Goal: Task Accomplishment & Management: Use online tool/utility

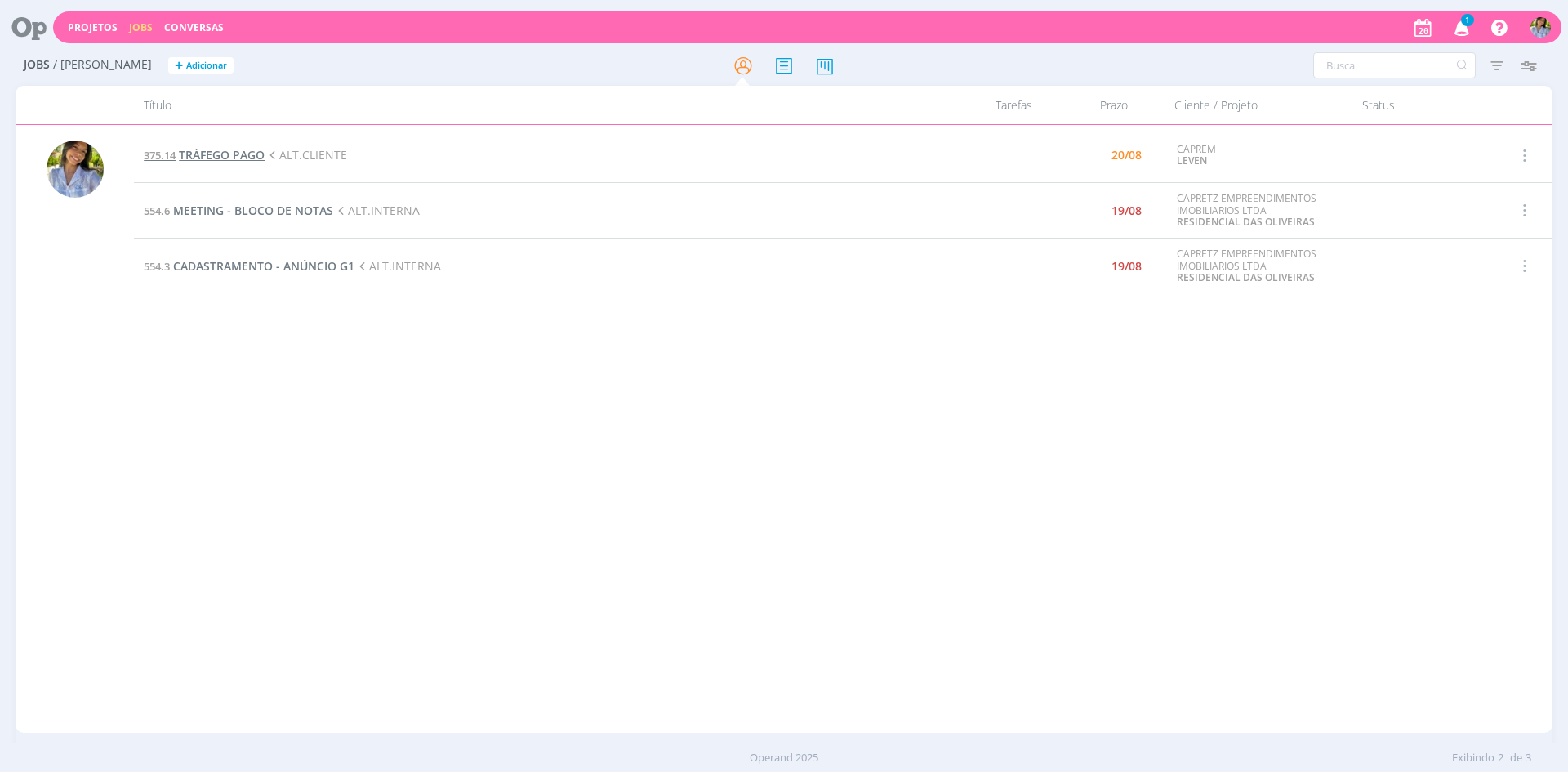
click at [229, 159] on span "TRÁFEGO PAGO" at bounding box center [222, 155] width 86 height 16
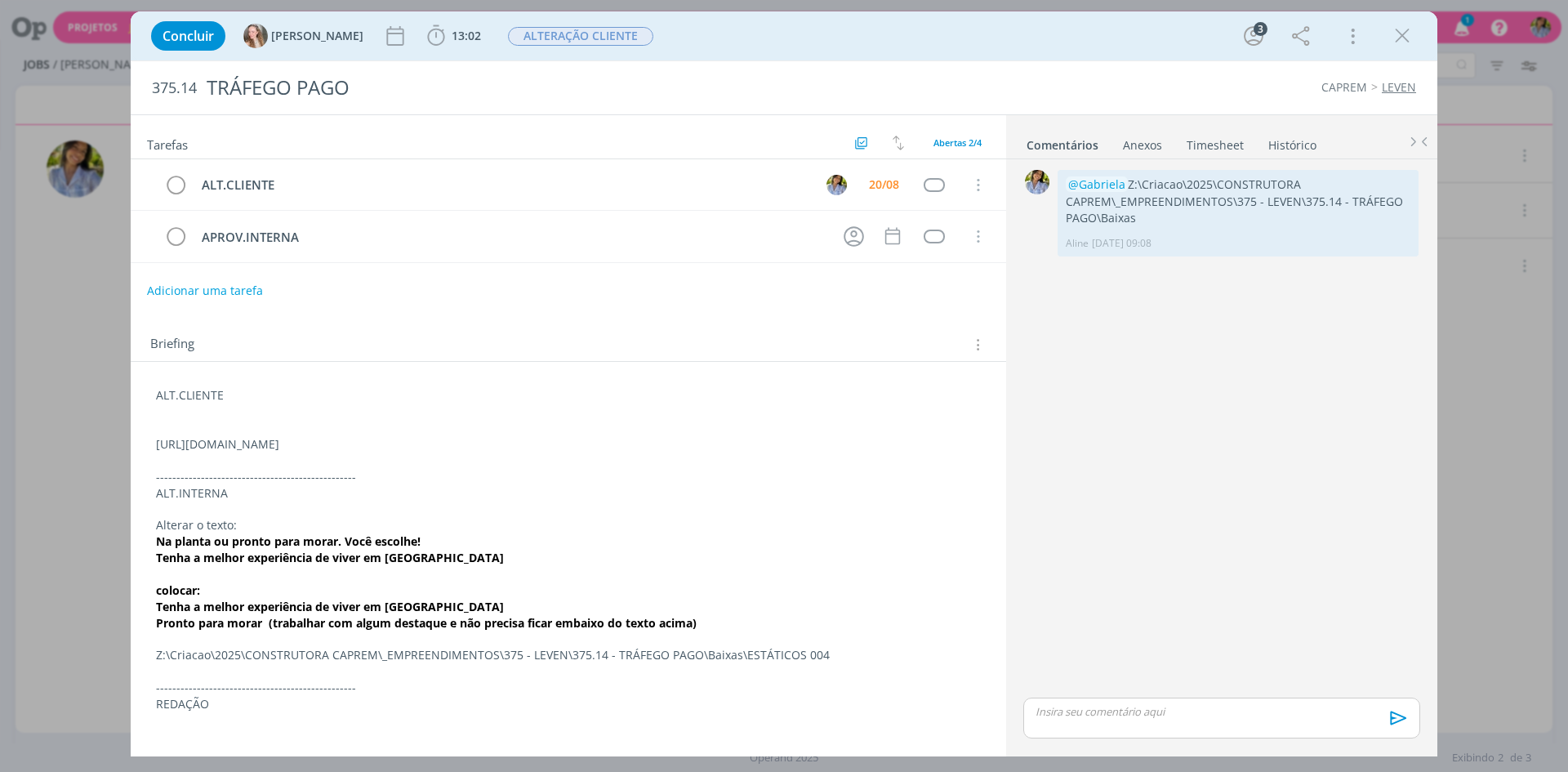
click at [184, 456] on p "dialog" at bounding box center [569, 460] width 825 height 17
drag, startPoint x: 164, startPoint y: 443, endPoint x: 760, endPoint y: 443, distance: 596.0
click at [760, 443] on p "[URL][DOMAIN_NAME]" at bounding box center [569, 446] width 823 height 17
copy p "[URL][DOMAIN_NAME]"
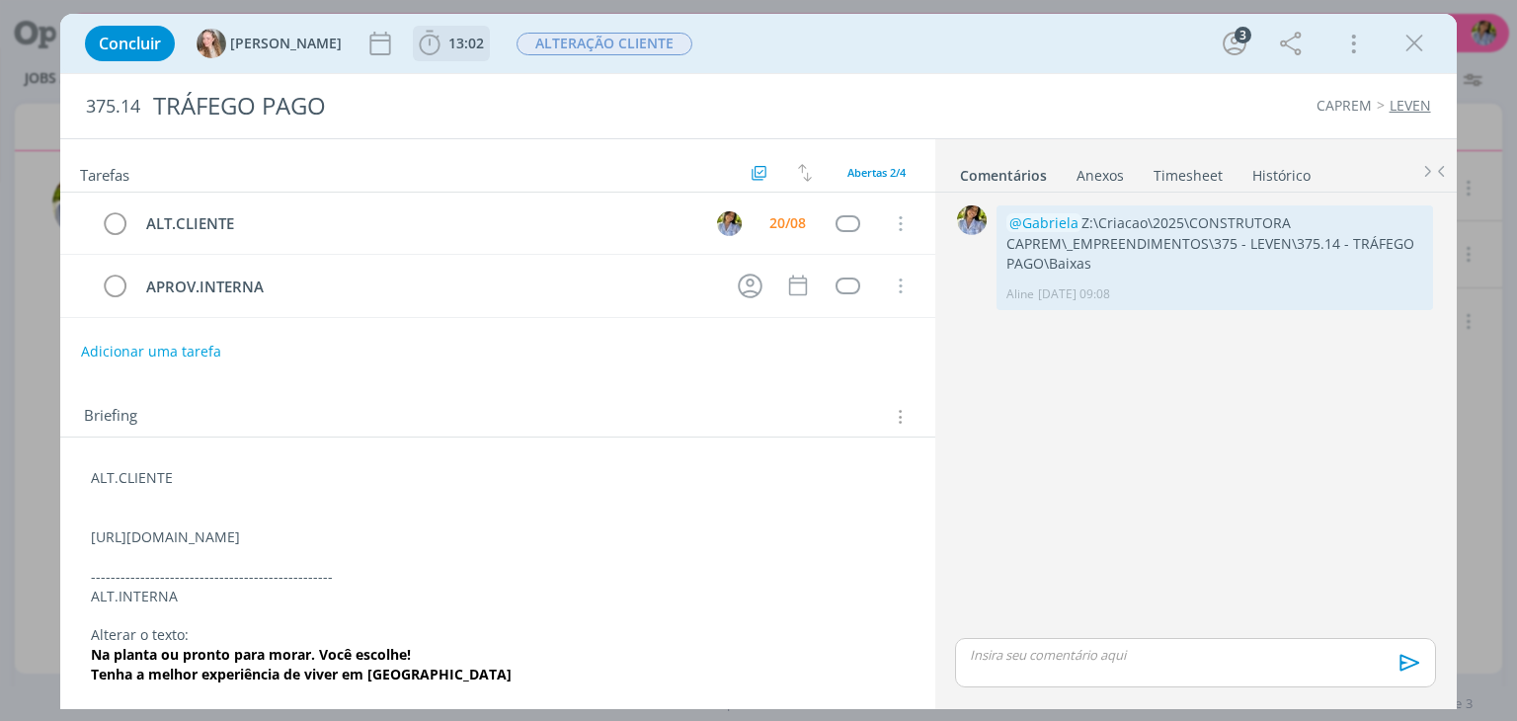
click at [449, 40] on span "13:02" at bounding box center [467, 43] width 36 height 19
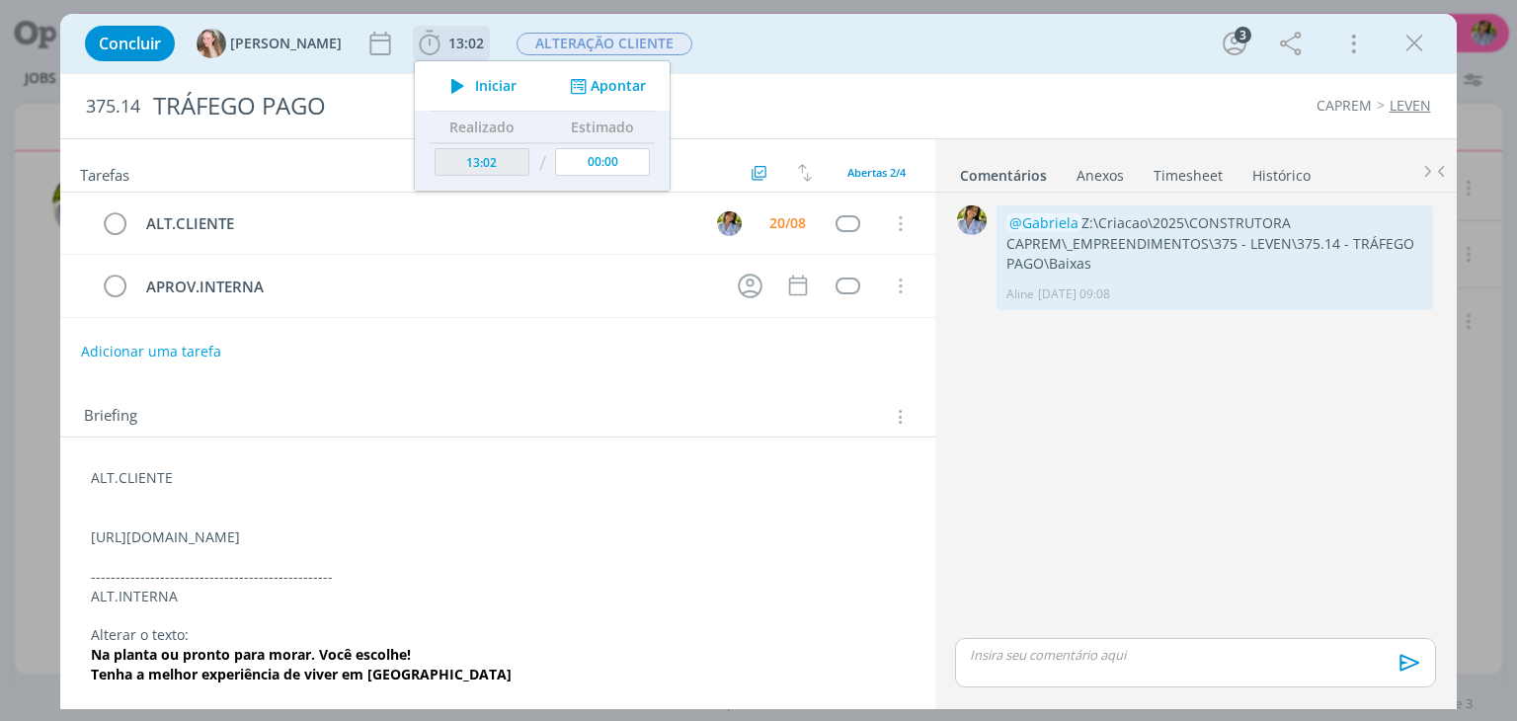
click at [475, 85] on span "Iniciar" at bounding box center [495, 86] width 41 height 14
click at [1418, 50] on icon "dialog" at bounding box center [1415, 44] width 30 height 30
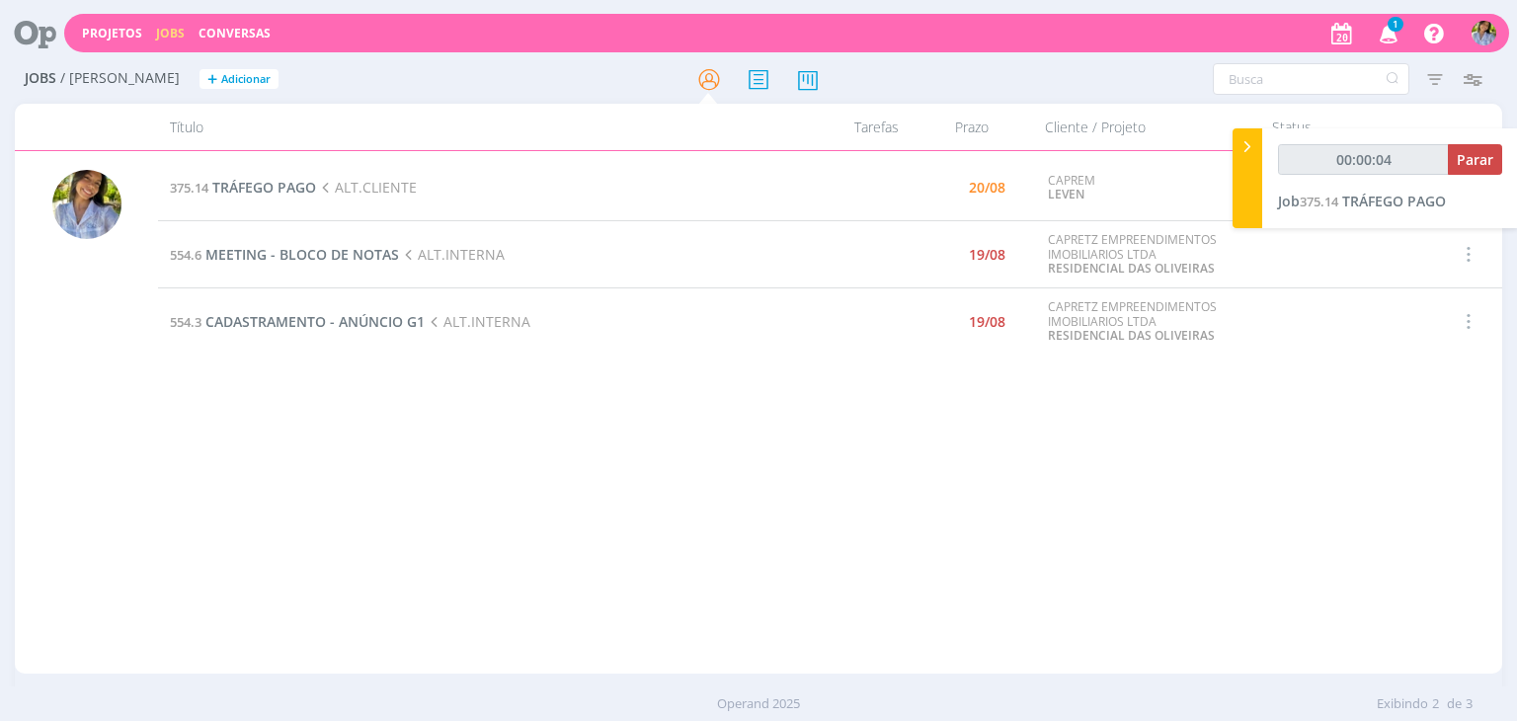
click at [1393, 36] on icon "button" at bounding box center [1389, 33] width 35 height 34
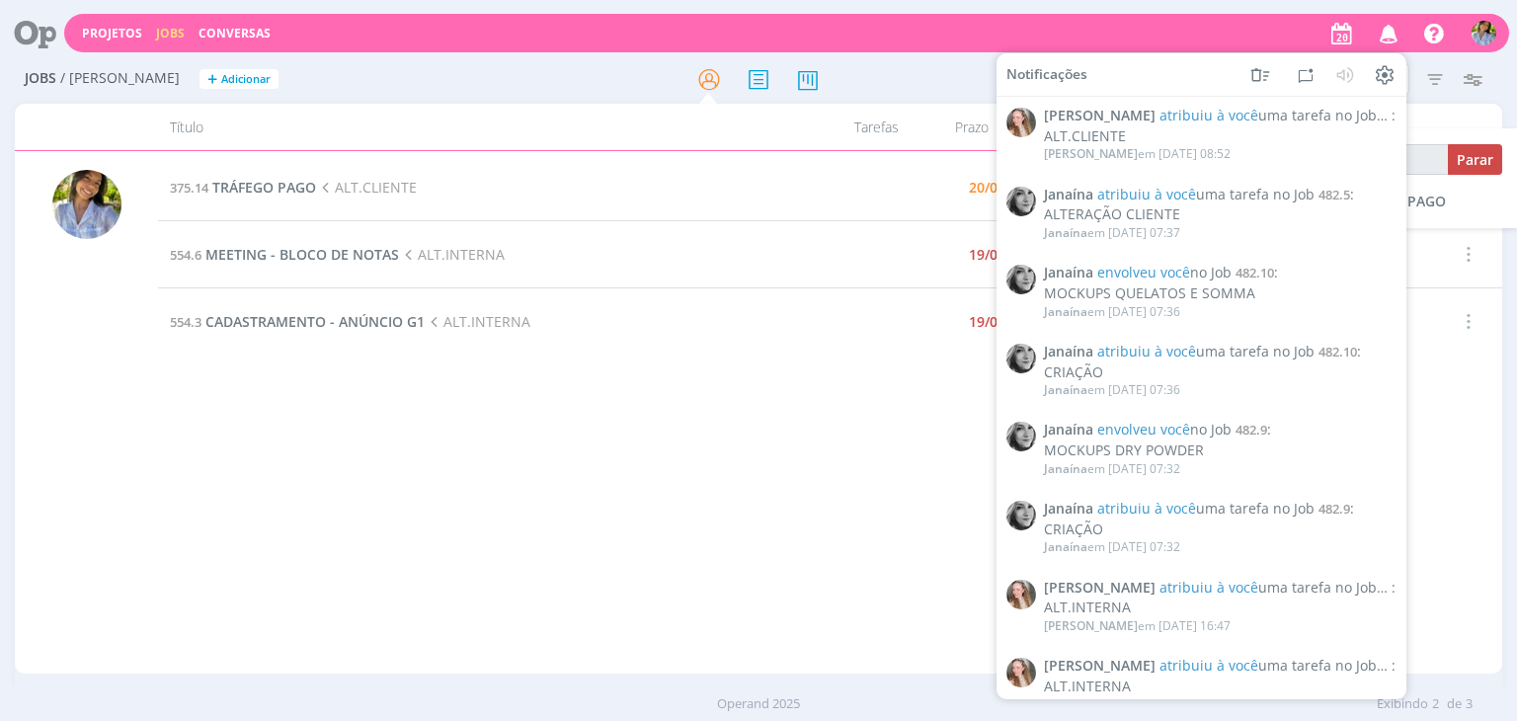
click at [1375, 38] on icon "button" at bounding box center [1389, 33] width 35 height 34
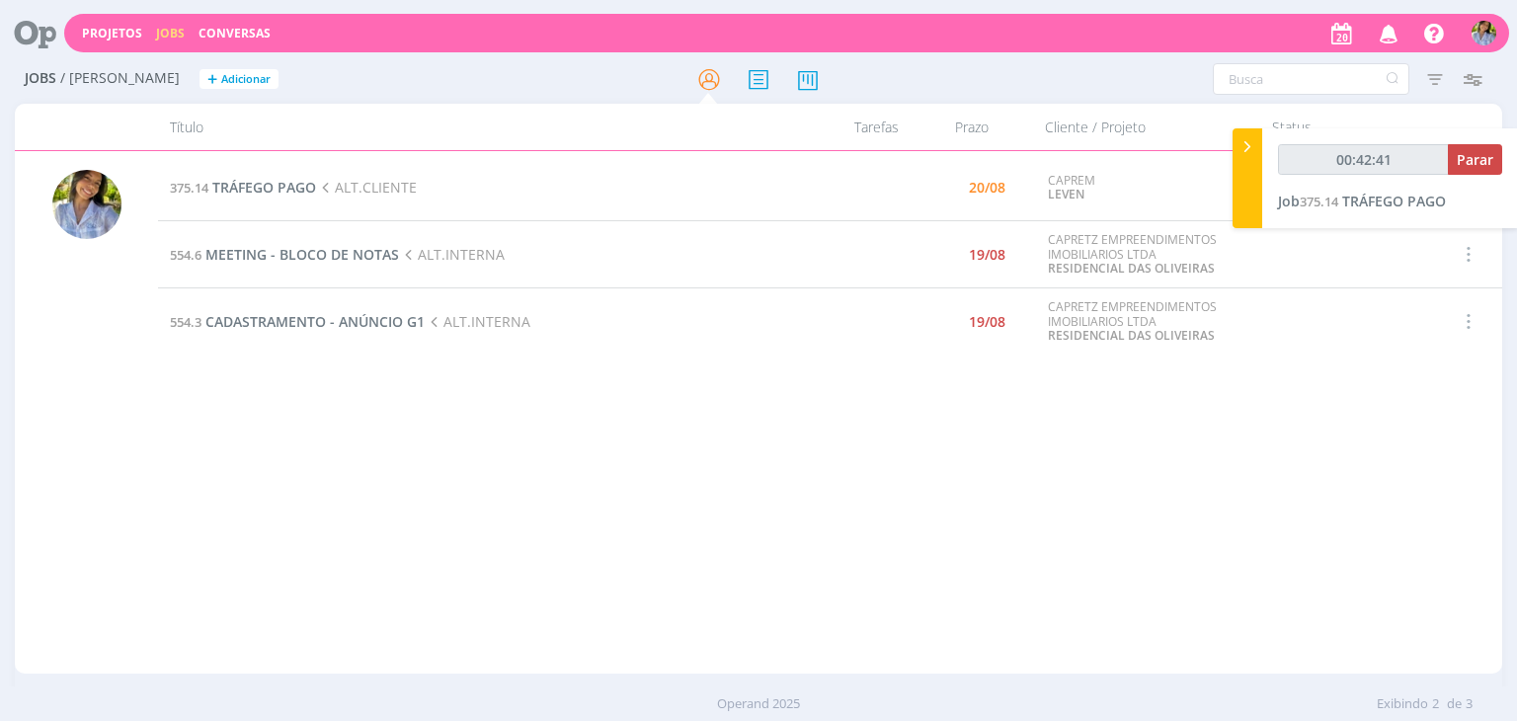
type input "00:43:41"
